Goal: Obtain resource: Obtain resource

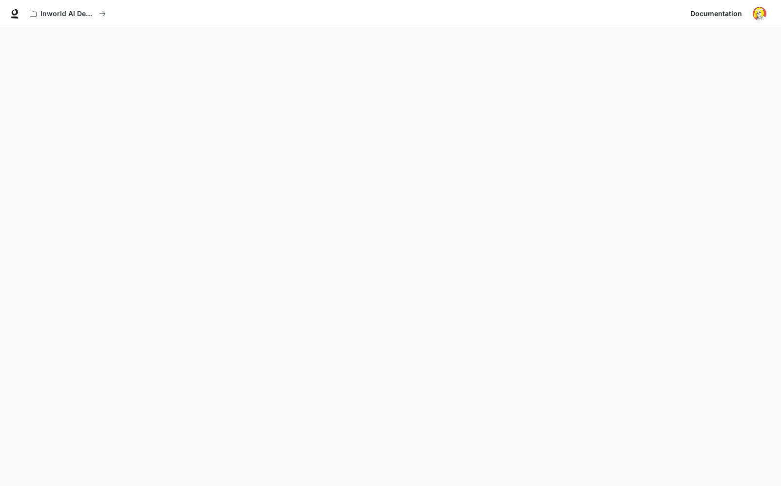
scroll to position [27, 0]
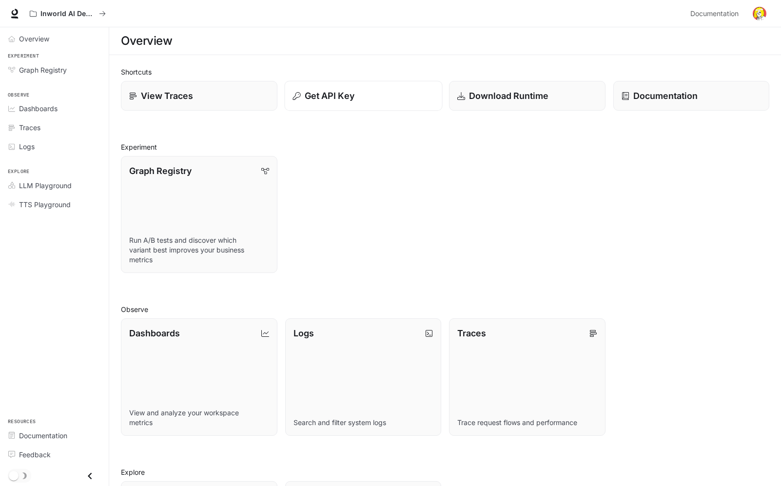
click at [357, 103] on button "Get API Key" at bounding box center [363, 96] width 158 height 30
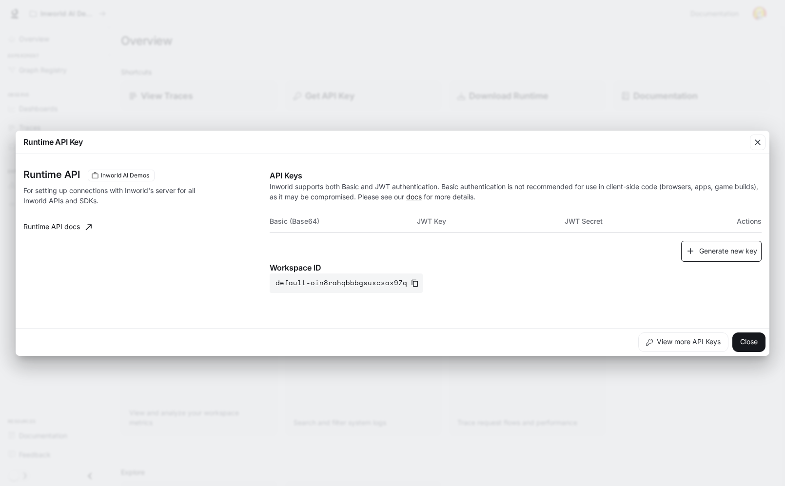
click at [712, 252] on button "Generate new key" at bounding box center [721, 251] width 80 height 21
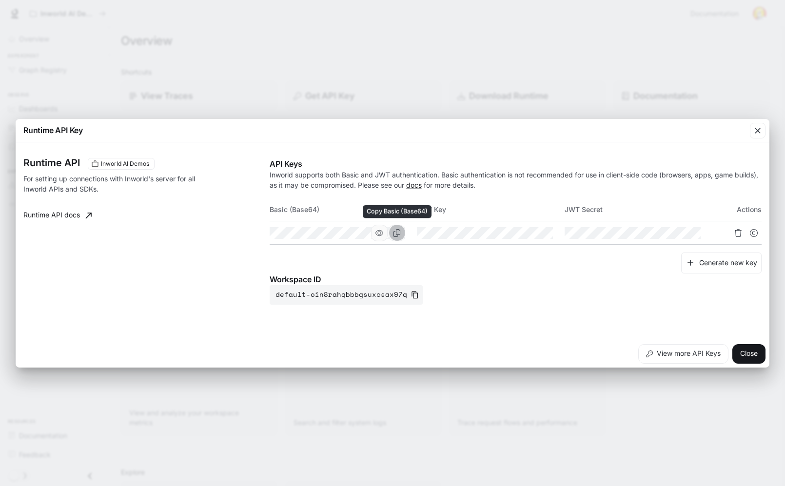
click at [402, 233] on button "Copy Basic (Base64)" at bounding box center [396, 233] width 17 height 17
click at [749, 355] on button "Close" at bounding box center [748, 353] width 33 height 19
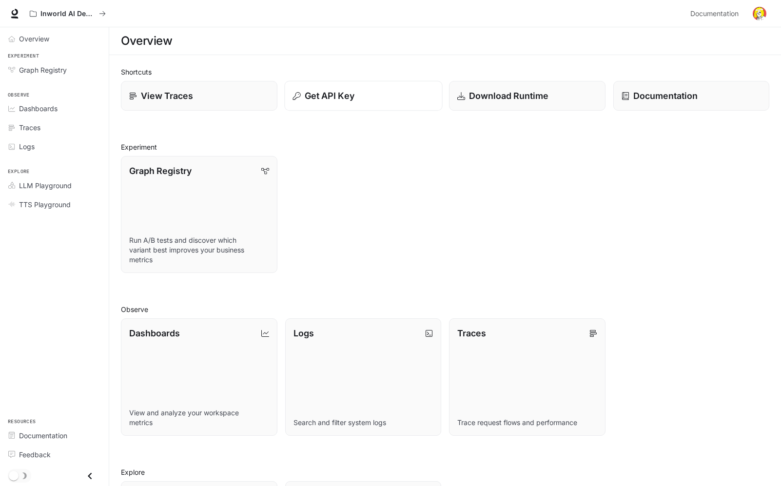
click at [381, 95] on div "Get API Key" at bounding box center [362, 95] width 141 height 13
